Goal: Task Accomplishment & Management: Complete application form

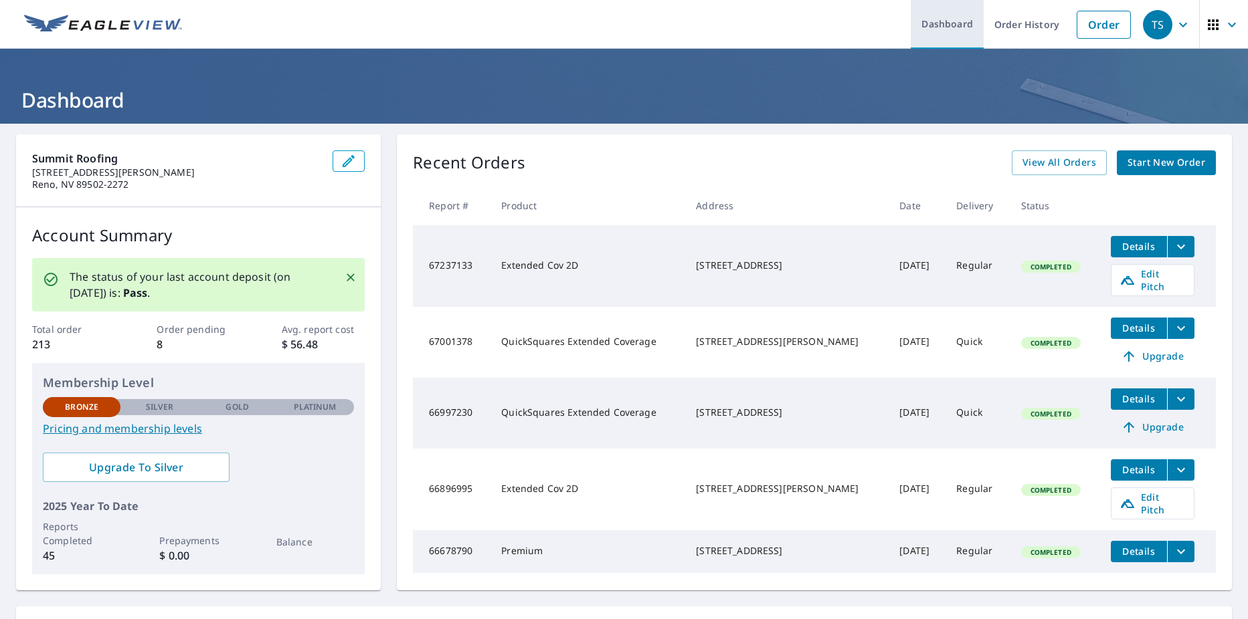
click at [961, 24] on link "Dashboard" at bounding box center [946, 24] width 73 height 49
click at [1224, 24] on icon "button" at bounding box center [1232, 25] width 16 height 16
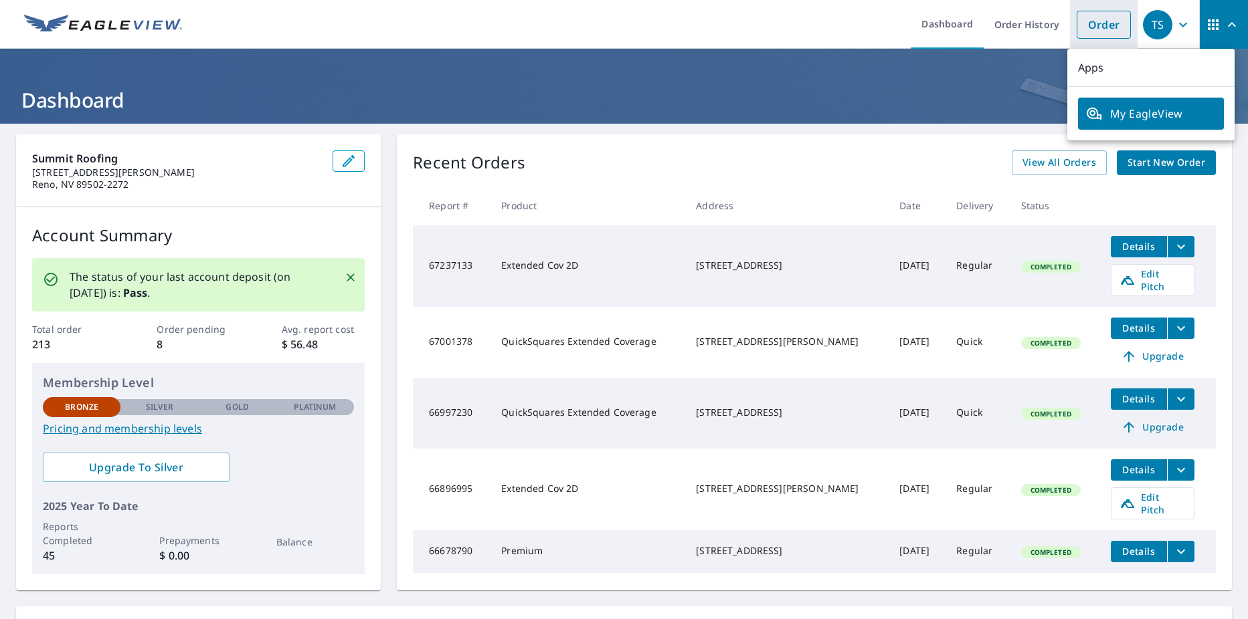
click at [1104, 24] on link "Order" at bounding box center [1103, 25] width 54 height 28
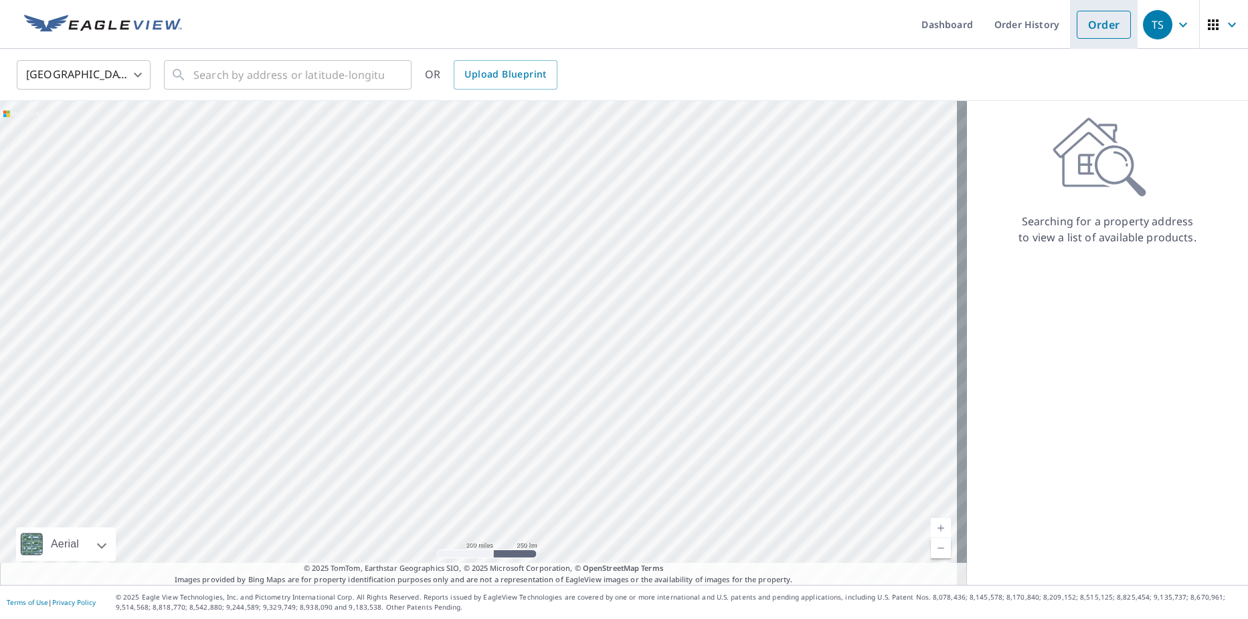
click at [1105, 28] on link "Order" at bounding box center [1103, 25] width 54 height 28
click at [522, 76] on span "Upload Blueprint" at bounding box center [505, 74] width 82 height 17
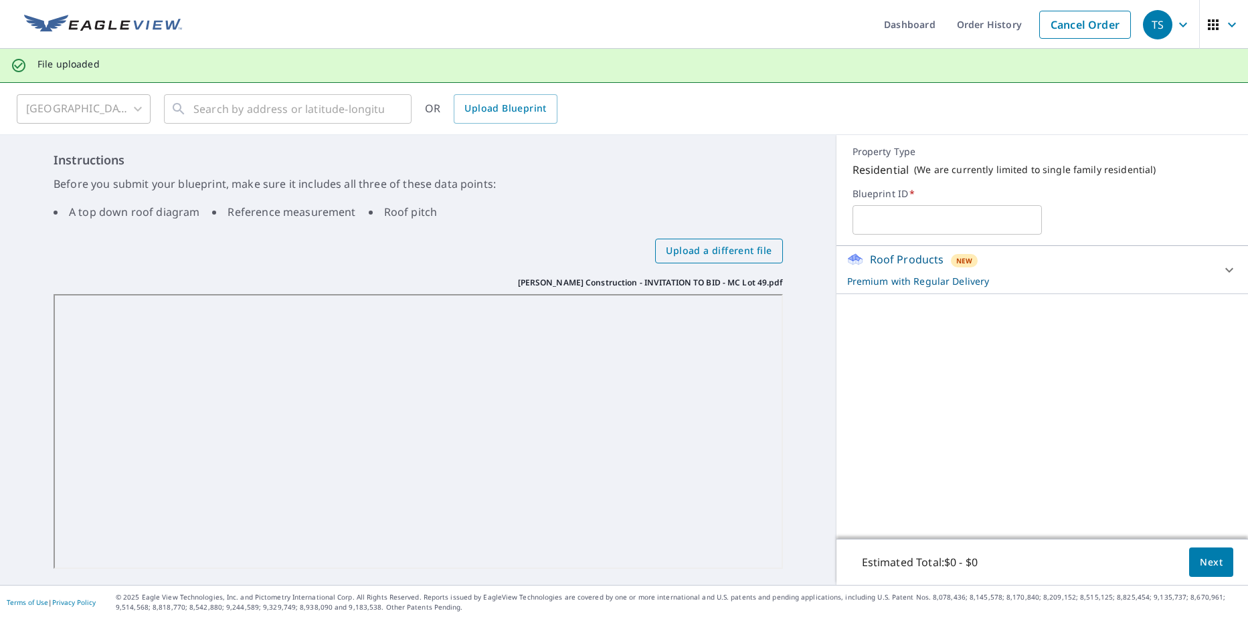
click at [727, 252] on span "Upload a different file" at bounding box center [719, 251] width 106 height 17
click at [0, 0] on input "Upload a different file" at bounding box center [0, 0] width 0 height 0
drag, startPoint x: 684, startPoint y: 295, endPoint x: 773, endPoint y: 215, distance: 119.9
click at [773, 215] on ul "A top down roof diagram Reference measurement Roof pitch" at bounding box center [418, 212] width 729 height 27
click at [1080, 25] on link "Cancel Order" at bounding box center [1085, 25] width 92 height 28
